Goal: Task Accomplishment & Management: Manage account settings

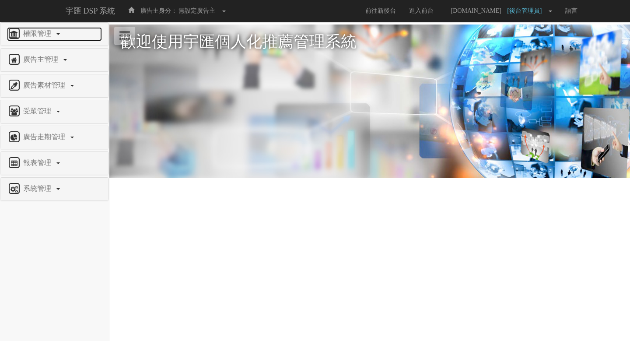
click at [49, 37] on span "權限管理" at bounding box center [38, 33] width 35 height 7
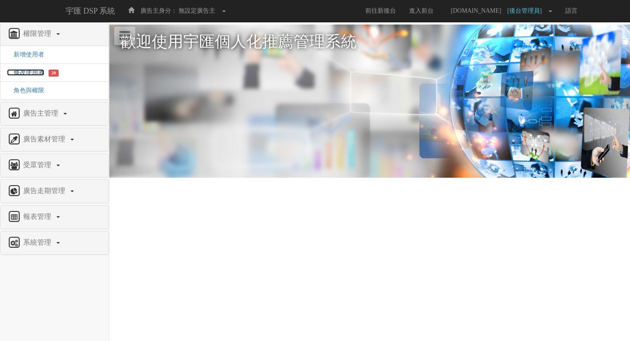
click at [27, 69] on span "修改使用者" at bounding box center [25, 72] width 37 height 7
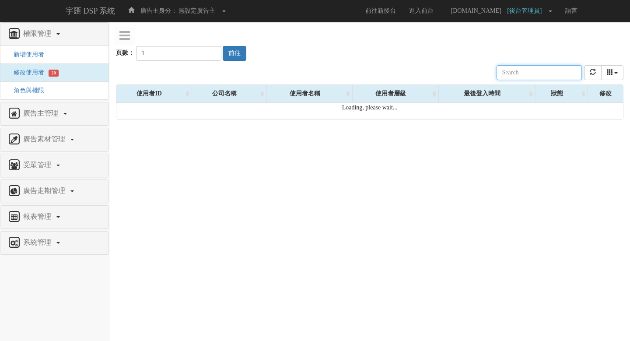
click at [532, 71] on input "text" at bounding box center [539, 72] width 85 height 15
paste input "[PERSON_NAME][EMAIL_ADDRESS][DOMAIN_NAME]"
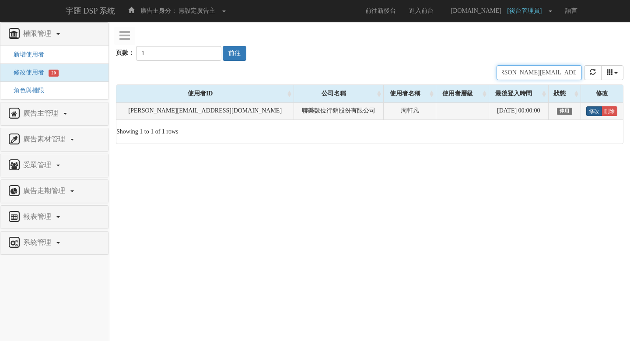
type input "[PERSON_NAME][EMAIL_ADDRESS][DOMAIN_NAME]"
click at [586, 112] on link "修改" at bounding box center [594, 111] width 16 height 10
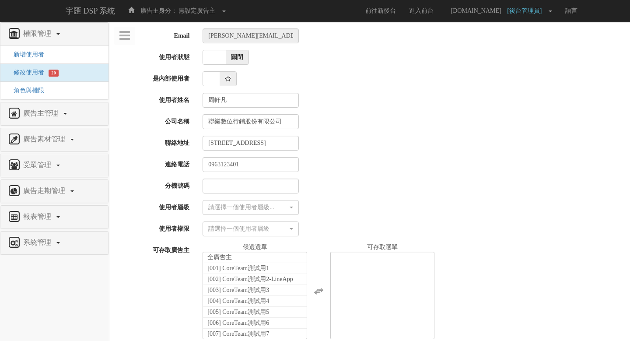
select select
click at [234, 57] on span "關閉" at bounding box center [236, 57] width 23 height 14
checkbox input "true"
click at [238, 207] on div "請選擇一個使用者層級..." at bounding box center [247, 207] width 80 height 9
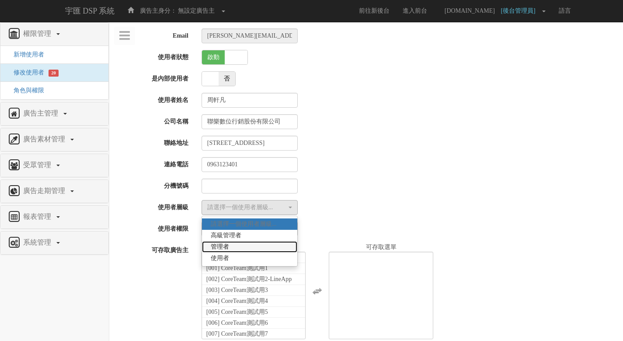
click at [240, 241] on link "管理者" at bounding box center [249, 246] width 95 height 11
select select "Manager"
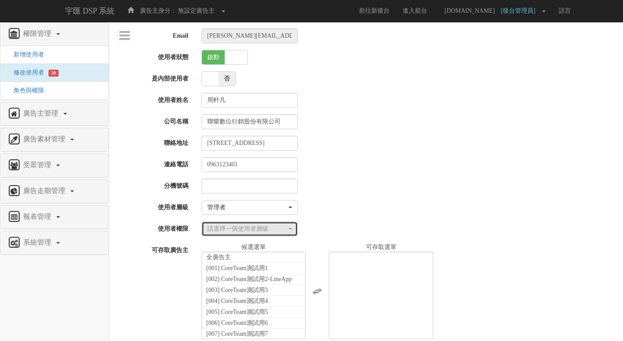
click at [265, 231] on div "請選擇一個使用者層級" at bounding box center [247, 228] width 80 height 9
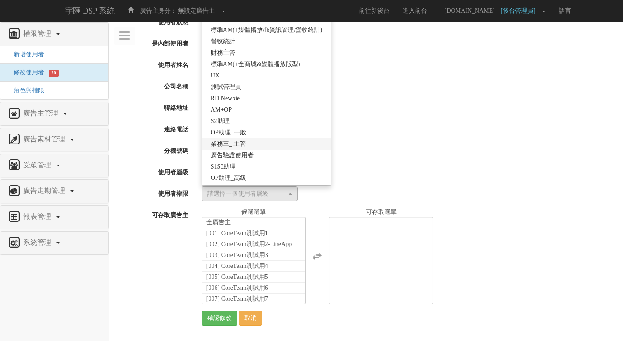
scroll to position [190, 0]
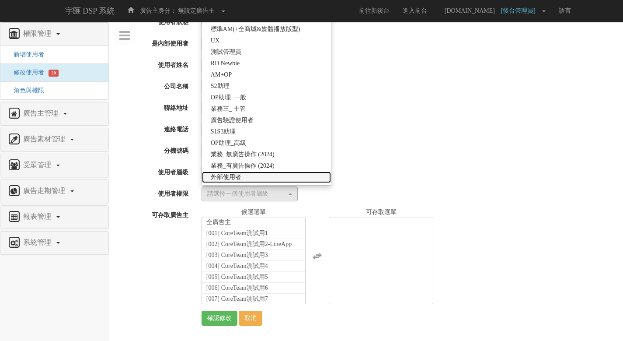
click at [291, 176] on link "外部使用者" at bounding box center [266, 176] width 129 height 11
select select "69"
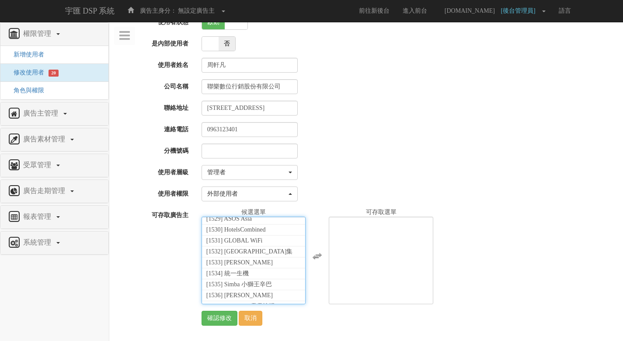
scroll to position [19747, 0]
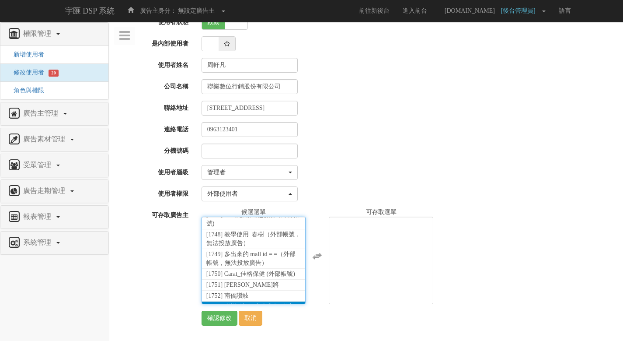
click at [265, 301] on li "[1753] 聯樂_迪維_中嘉寬頻 (外部帳號)" at bounding box center [254, 311] width 104 height 20
select select "1753"
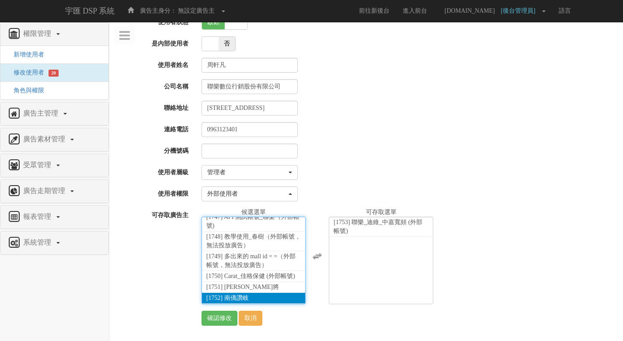
scroll to position [15977, 0]
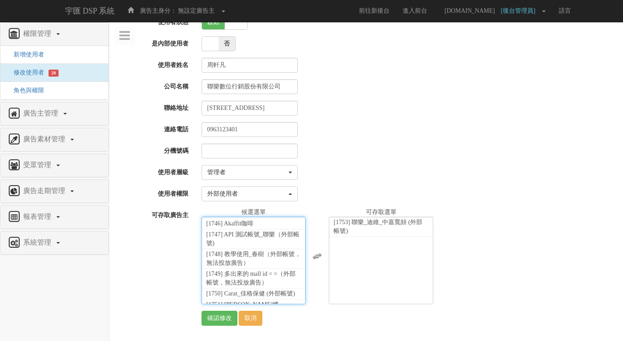
click at [406, 149] on div at bounding box center [409, 150] width 428 height 15
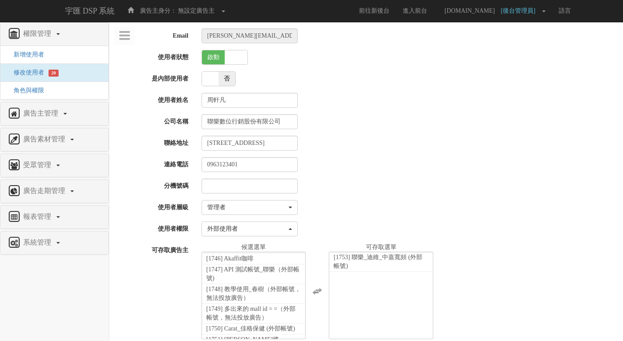
scroll to position [35, 0]
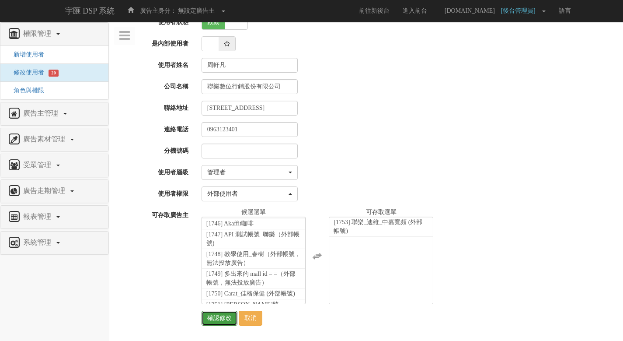
click at [204, 321] on input "確認修改" at bounding box center [220, 318] width 36 height 15
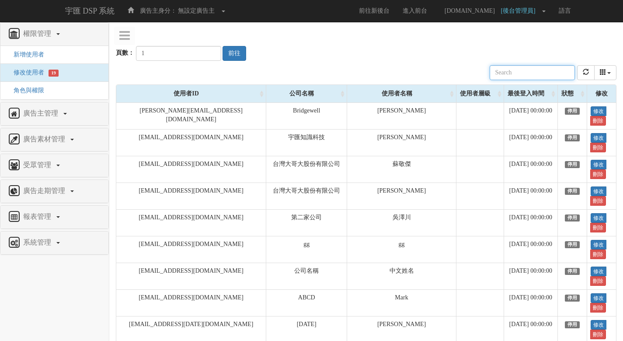
click at [521, 68] on input "text" at bounding box center [532, 72] width 85 height 15
paste input "[PERSON_NAME][EMAIL_ADDRESS][DOMAIN_NAME]"
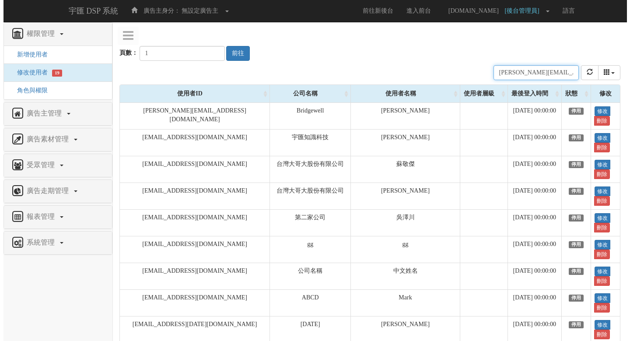
scroll to position [0, 11]
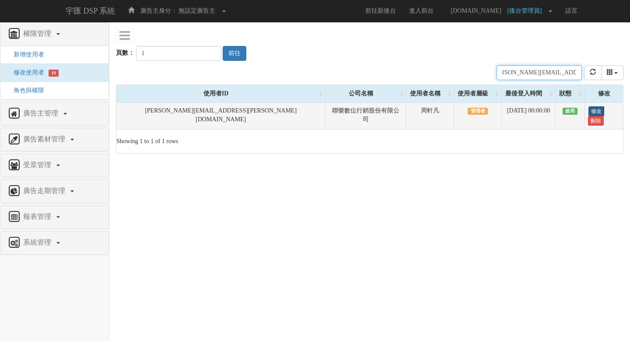
type input "[PERSON_NAME][EMAIL_ADDRESS][DOMAIN_NAME]"
click at [589, 111] on link "修改" at bounding box center [596, 111] width 16 height 10
